Goal: Task Accomplishment & Management: Manage account settings

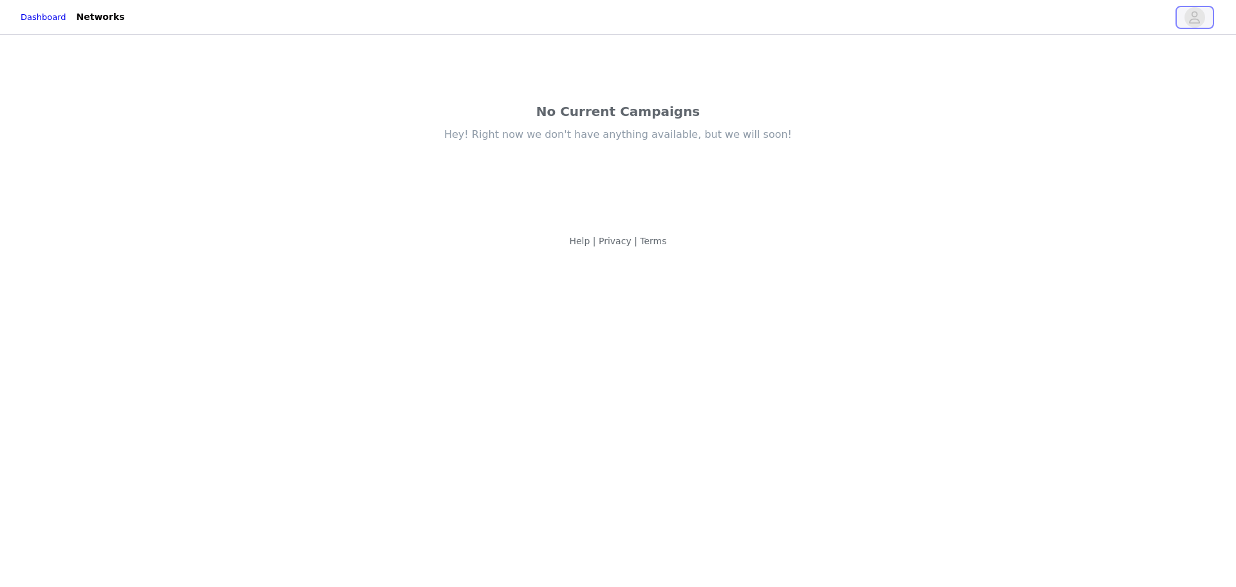
click at [1191, 23] on icon "avatar" at bounding box center [1195, 17] width 11 height 12
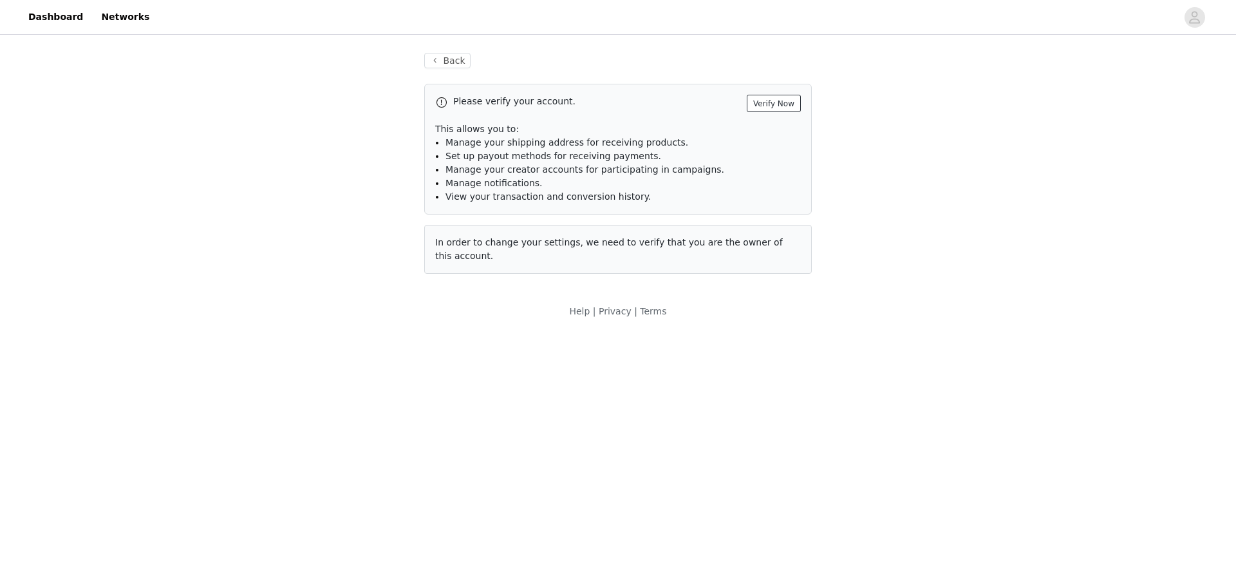
click at [784, 107] on button "Verify Now" at bounding box center [774, 103] width 54 height 17
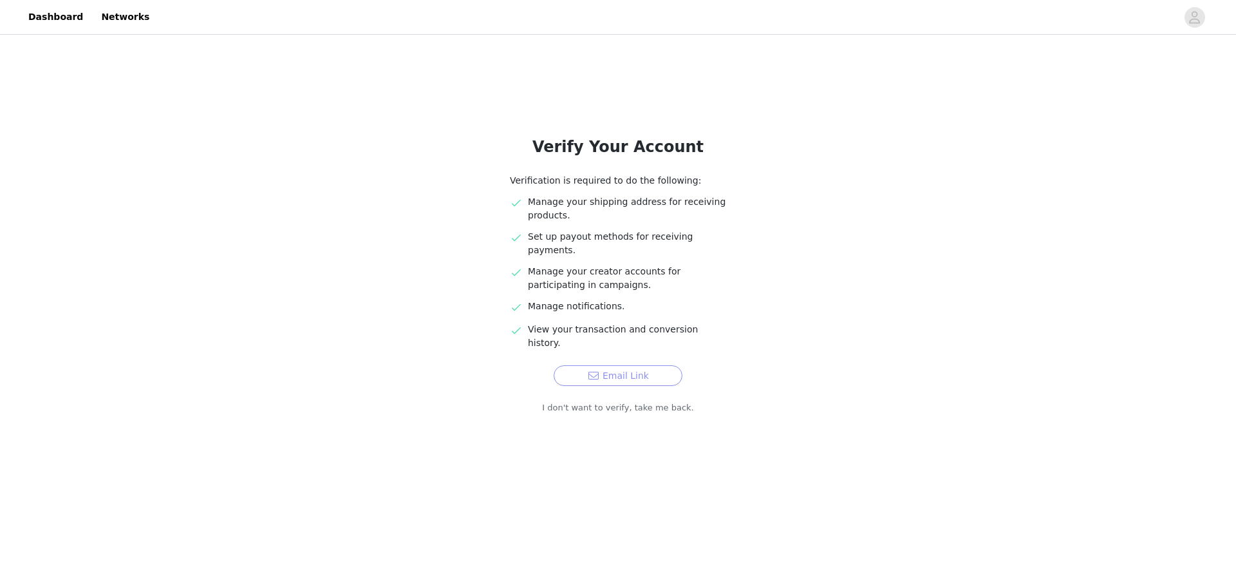
click at [571, 365] on button "Email Link" at bounding box center [618, 375] width 129 height 21
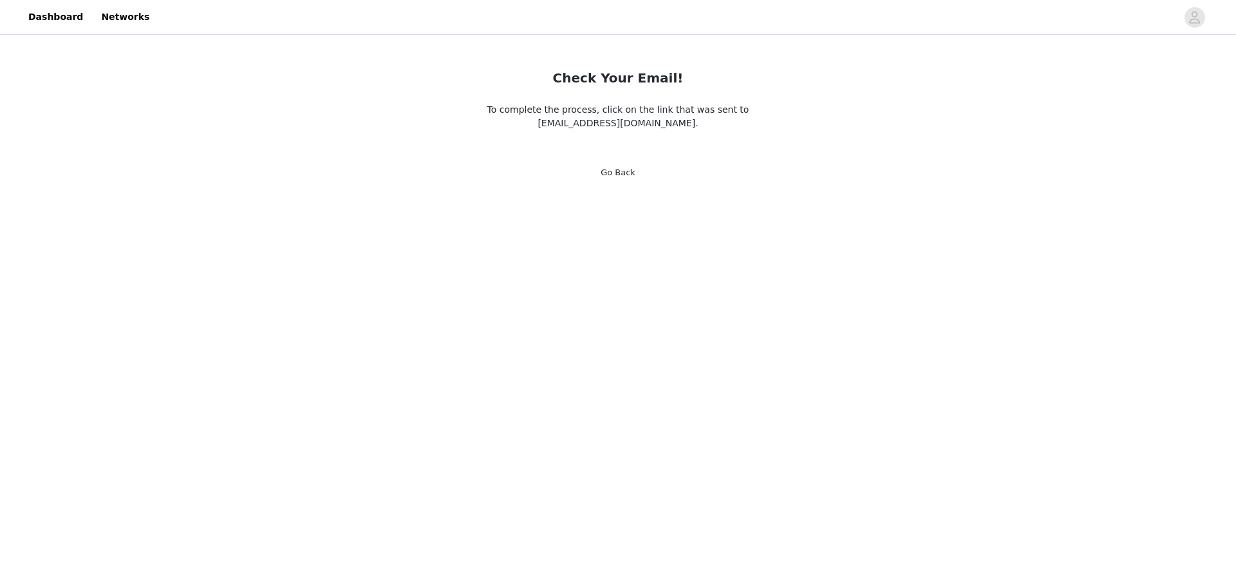
click at [618, 174] on link "Go Back" at bounding box center [618, 172] width 35 height 10
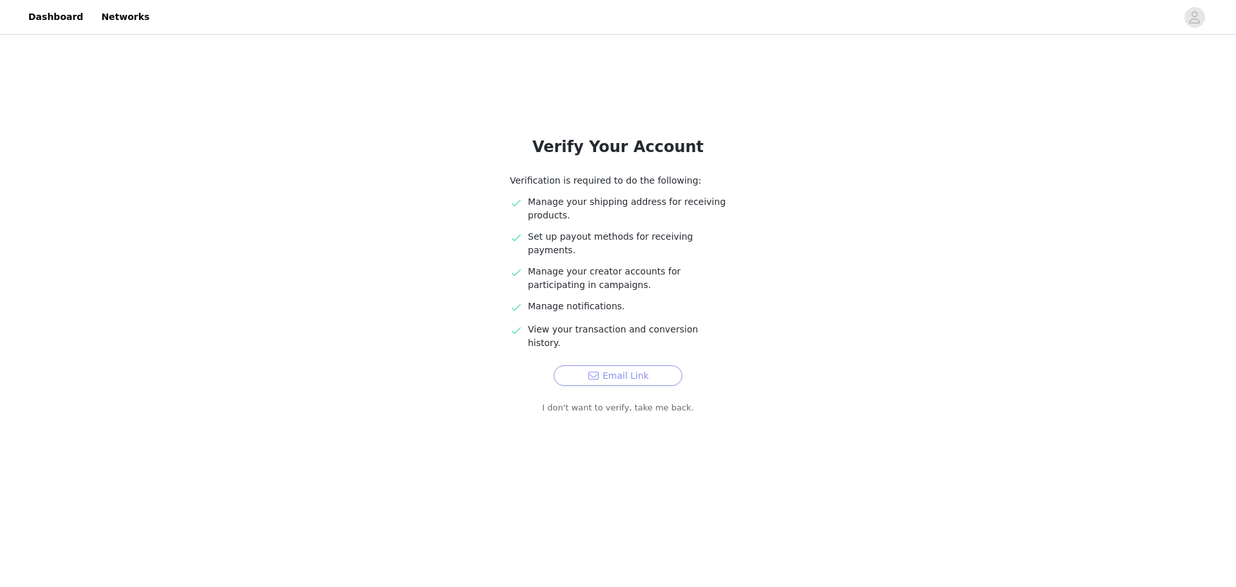
click at [600, 365] on button "Email Link" at bounding box center [618, 375] width 129 height 21
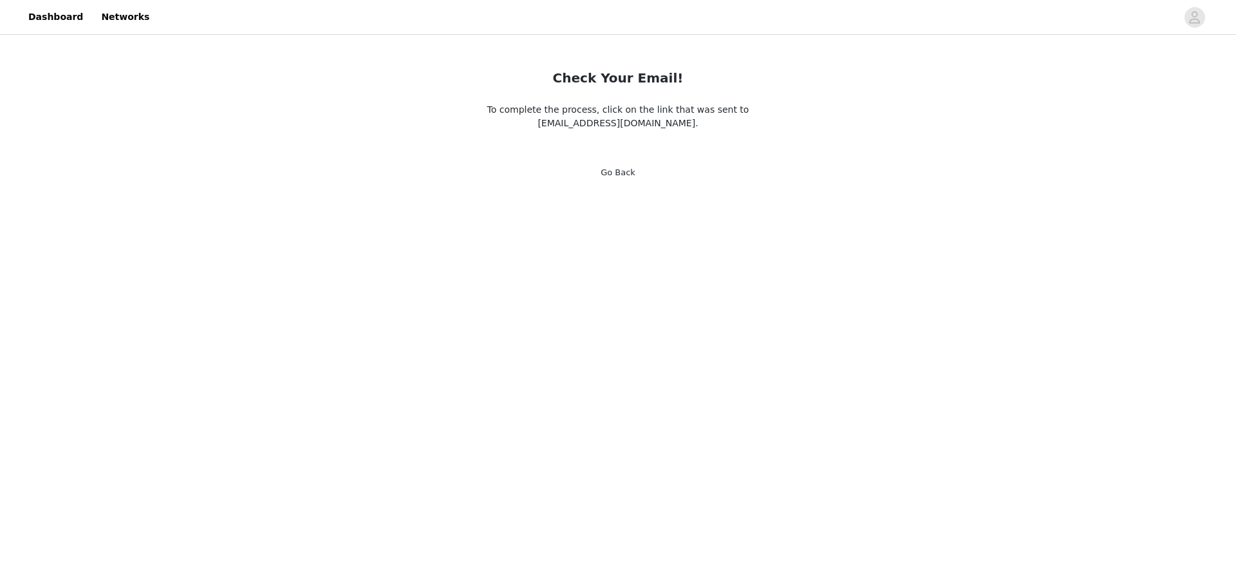
click at [627, 176] on link "Go Back" at bounding box center [618, 172] width 35 height 10
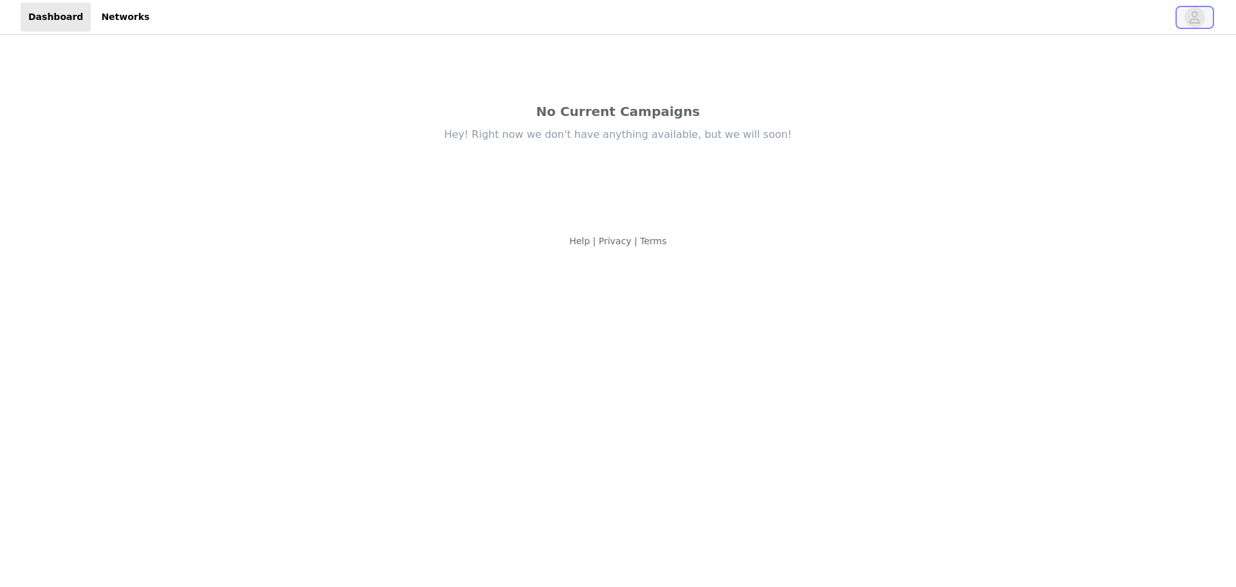
click at [616, 19] on button "button" at bounding box center [1195, 17] width 36 height 21
